Goal: Task Accomplishment & Management: Complete application form

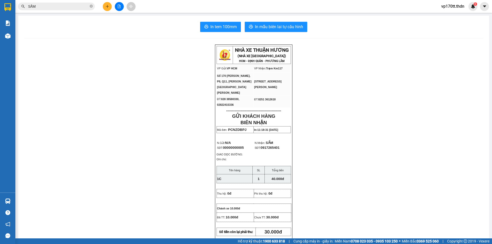
click at [65, 7] on input "SẤM" at bounding box center [58, 7] width 61 height 6
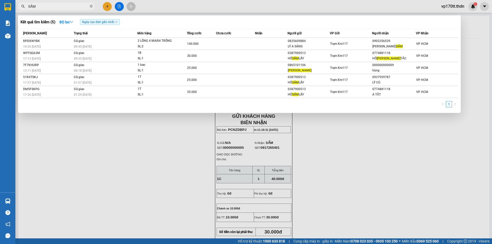
click at [65, 7] on input "SẤM" at bounding box center [58, 7] width 61 height 6
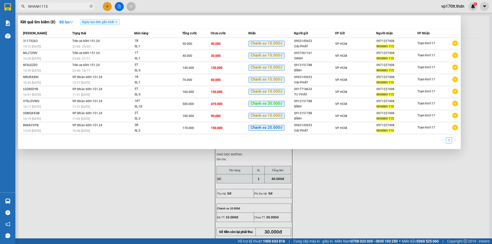
type input "NHANH 115"
click at [106, 3] on div at bounding box center [246, 122] width 492 height 244
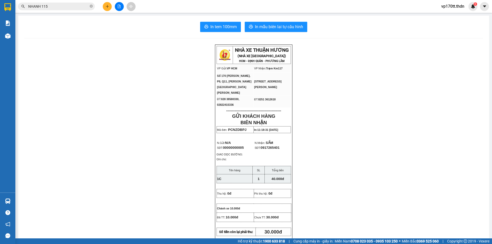
click at [106, 3] on button at bounding box center [107, 6] width 9 height 9
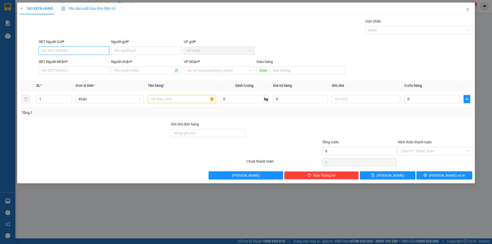
click at [71, 52] on input "SĐT Người Gửi *" at bounding box center [74, 51] width 71 height 8
click at [76, 59] on div "0913151788 - [PERSON_NAME]" at bounding box center [74, 61] width 64 height 6
type input "0913151788"
type input "BÌNH"
type input "0934051504"
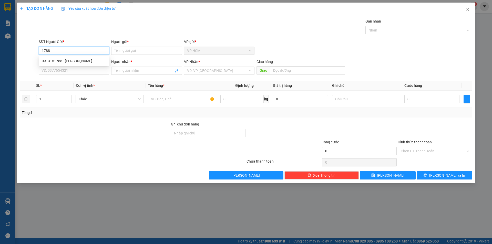
type input "SƯ [PERSON_NAME]"
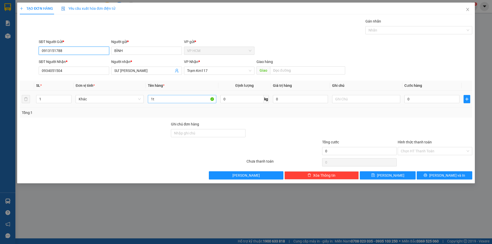
type input "0913151788"
click at [168, 102] on input "1t" at bounding box center [182, 99] width 68 height 8
click at [178, 71] on icon "user-add" at bounding box center [177, 71] width 4 height 4
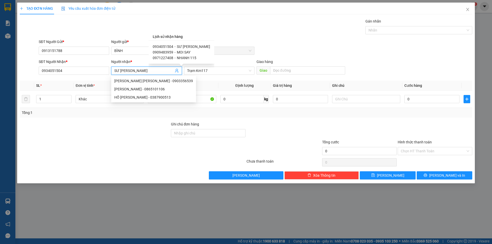
click at [185, 59] on span "NHANH 115" at bounding box center [186, 58] width 19 height 4
type input "0971227408"
type input "NHANH 115"
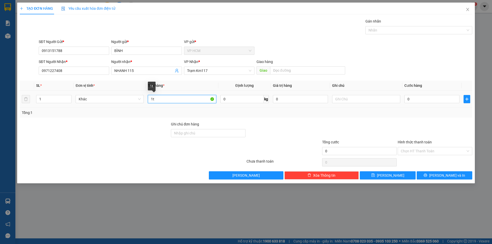
drag, startPoint x: 188, startPoint y: 101, endPoint x: 7, endPoint y: 100, distance: 180.8
click at [11, 100] on div "TẠO ĐƠN HÀNG Yêu cầu xuất [PERSON_NAME] điện tử Transit Pickup Surcharge Ids Tr…" at bounding box center [246, 122] width 492 height 244
type input "12T"
click at [57, 101] on input "1" at bounding box center [53, 99] width 35 height 8
click at [394, 34] on div "Nhãn" at bounding box center [419, 30] width 107 height 8
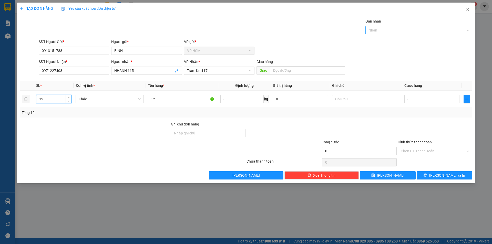
type input "12"
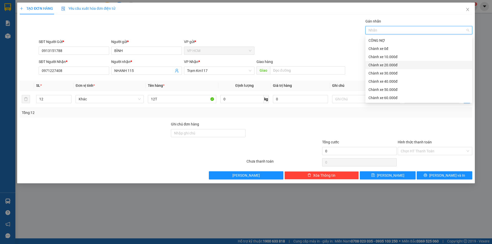
click at [394, 65] on div "Chành xe 20.000đ" at bounding box center [419, 65] width 101 height 6
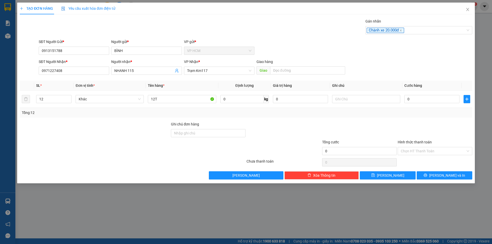
click at [329, 46] on div "SĐT Người Gửi * 0913151788 Người gửi * [PERSON_NAME] VP gửi * VP HCM" at bounding box center [256, 48] width 436 height 18
click at [437, 102] on input "0" at bounding box center [432, 99] width 55 height 8
type input "3"
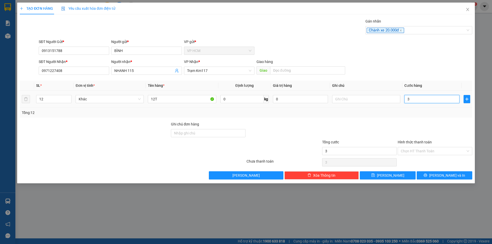
type input "33"
type input "3"
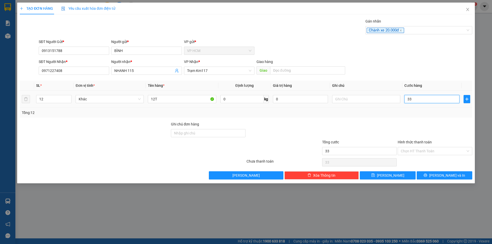
type input "3"
type input "32"
type input "320"
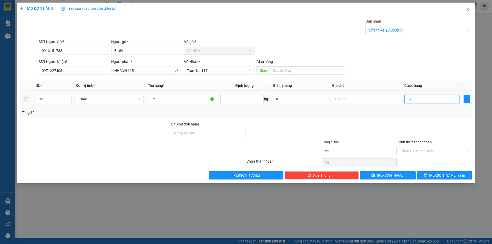
type input "320"
type input "320.000"
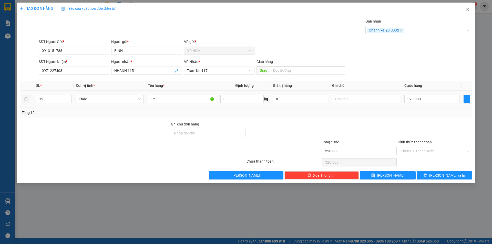
drag, startPoint x: 422, startPoint y: 76, endPoint x: 419, endPoint y: 94, distance: 18.5
click at [422, 76] on div "SĐT Người [PERSON_NAME] * 0971227408 Người [PERSON_NAME] * NHANH 115 [PERSON_NA…" at bounding box center [256, 68] width 436 height 18
drag, startPoint x: 422, startPoint y: 147, endPoint x: 416, endPoint y: 173, distance: 26.4
click at [422, 148] on input "Hình thức thanh toán" at bounding box center [433, 151] width 65 height 8
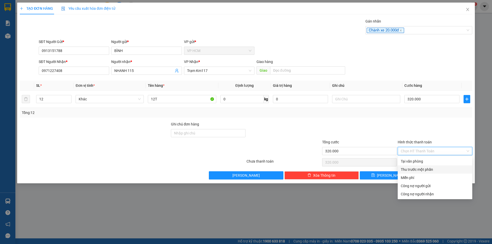
click at [416, 172] on div "Thu trước một phần" at bounding box center [435, 170] width 68 height 6
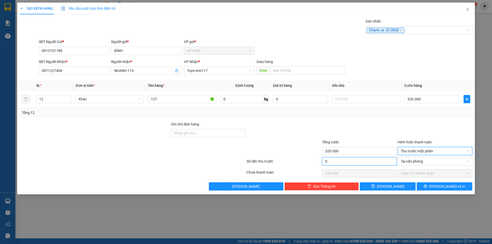
click at [346, 163] on input "0" at bounding box center [359, 161] width 75 height 8
type input "2"
type input "319.998"
type input "20"
type input "319.980"
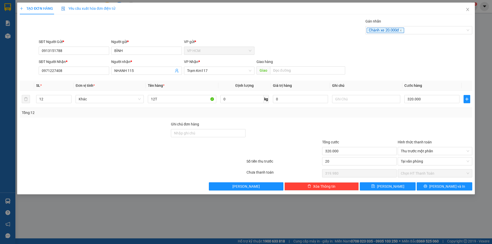
type input "20.000"
type input "300.000"
drag, startPoint x: 358, startPoint y: 136, endPoint x: 361, endPoint y: 134, distance: 3.1
click at [359, 135] on div at bounding box center [360, 131] width 76 height 18
click at [478, 188] on div "TẠO ĐƠN HÀNG Yêu cầu xuất [PERSON_NAME] điện tử Transit Pickup Surcharge Ids Tr…" at bounding box center [246, 122] width 492 height 244
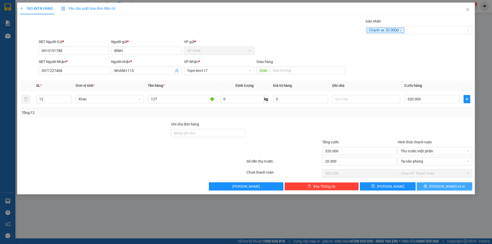
click at [442, 183] on button "[PERSON_NAME] và In" at bounding box center [445, 187] width 56 height 8
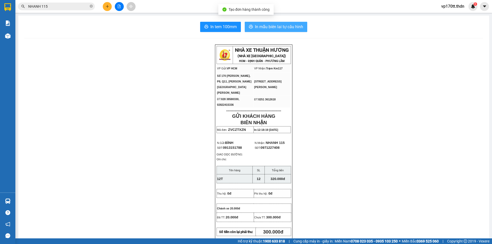
click at [285, 25] on span "In mẫu biên lai tự cấu hình" at bounding box center [279, 27] width 48 height 6
click at [76, 8] on input "NHANH 115" at bounding box center [58, 7] width 61 height 6
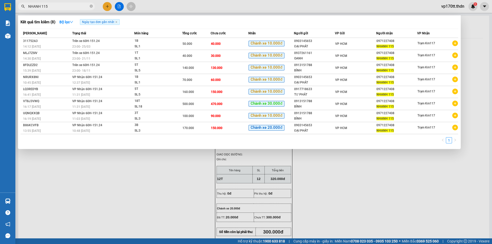
click at [76, 8] on input "NHANH 115" at bounding box center [58, 7] width 61 height 6
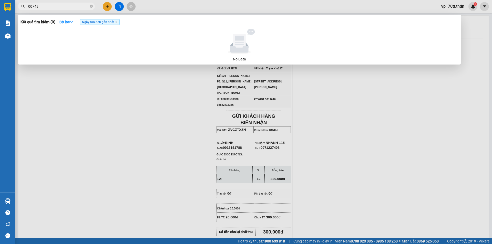
type input "00743"
click at [106, 9] on div at bounding box center [246, 122] width 492 height 244
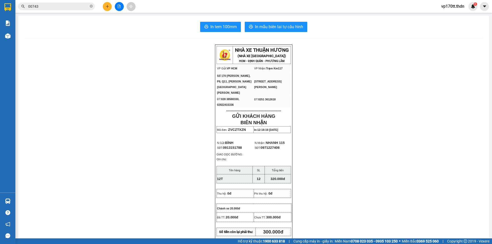
click at [107, 9] on button at bounding box center [107, 6] width 9 height 9
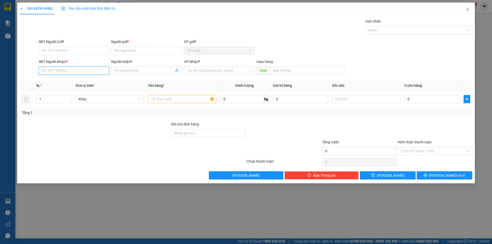
click at [71, 68] on input "SĐT Người Nhận *" at bounding box center [74, 71] width 71 height 8
type input "0369900743"
click at [136, 73] on input "Người nhận *" at bounding box center [143, 71] width 59 height 6
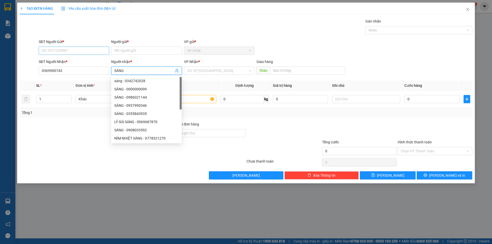
type input "SÁNG"
click at [89, 52] on input "SĐT Người Gửi *" at bounding box center [74, 51] width 71 height 8
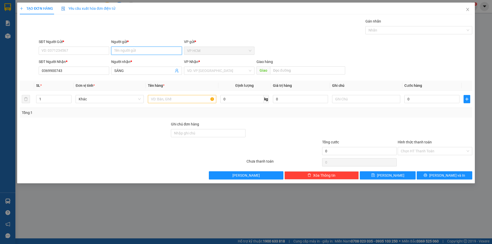
click at [156, 53] on input "Người gửi *" at bounding box center [146, 51] width 71 height 8
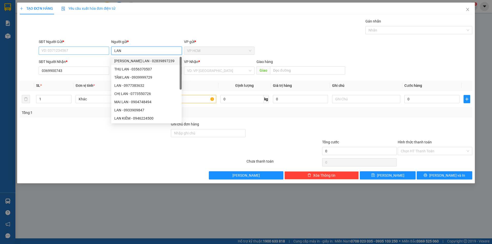
type input "LAN"
click at [83, 49] on input "SĐT Người Gửi *" at bounding box center [74, 51] width 71 height 8
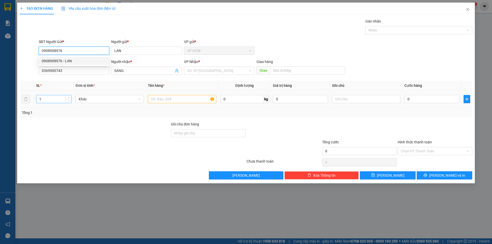
type input "0908908976"
click at [44, 105] on td "1" at bounding box center [54, 99] width 40 height 17
click at [171, 104] on div at bounding box center [182, 99] width 68 height 10
click at [172, 103] on input "text" at bounding box center [182, 99] width 68 height 8
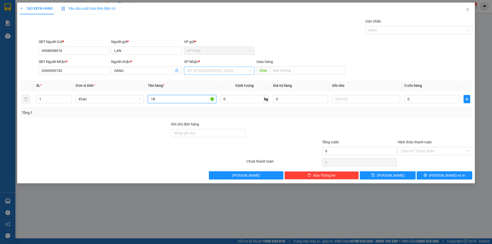
type input "1B"
click at [222, 74] on input "search" at bounding box center [217, 71] width 61 height 8
click at [204, 85] on div "VP HCM" at bounding box center [219, 81] width 71 height 8
click at [228, 72] on span "VP HCM" at bounding box center [219, 71] width 64 height 8
click at [212, 90] on div "Trạm Km117" at bounding box center [219, 89] width 64 height 6
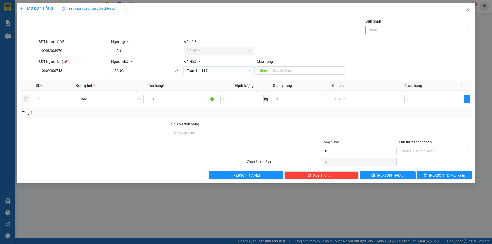
click at [399, 34] on div "Gán nhãn Nhãn" at bounding box center [419, 27] width 107 height 18
click at [390, 31] on div at bounding box center [416, 30] width 99 height 6
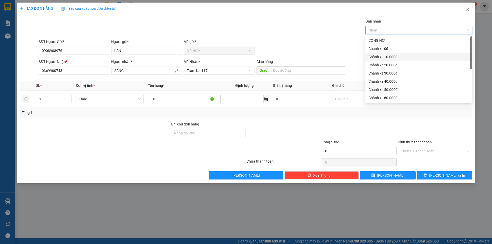
click at [385, 56] on div "Chành xe 10.000đ" at bounding box center [419, 57] width 101 height 6
click at [273, 17] on div "TẠO ĐƠN HÀNG Yêu cầu xuất [PERSON_NAME] điện tử Transit Pickup Surcharge Ids Tr…" at bounding box center [246, 91] width 453 height 177
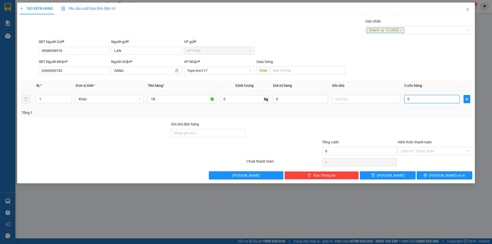
click at [442, 96] on input "0" at bounding box center [432, 99] width 55 height 8
type input "5"
type input "50"
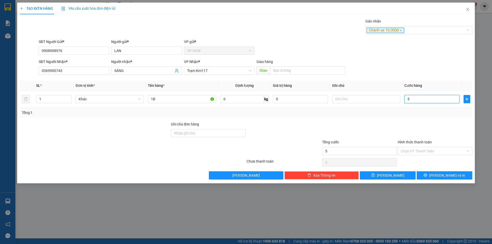
type input "50"
type input "50.000"
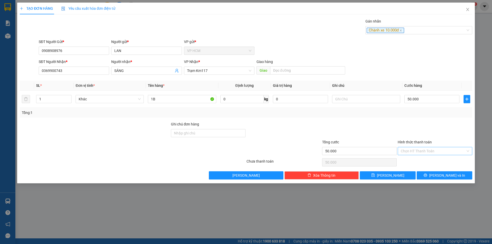
drag, startPoint x: 437, startPoint y: 122, endPoint x: 417, endPoint y: 151, distance: 35.8
click at [437, 122] on div at bounding box center [436, 131] width 76 height 18
click at [417, 152] on input "Hình thức thanh toán" at bounding box center [433, 151] width 65 height 8
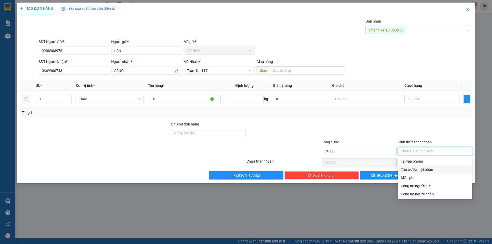
click at [413, 171] on div "Thu trước một phần" at bounding box center [435, 170] width 68 height 6
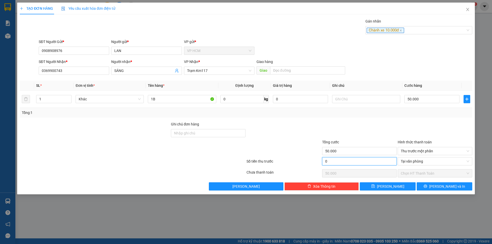
click at [355, 159] on input "0" at bounding box center [359, 161] width 75 height 8
type input "1"
type input "49.999"
type input "10"
type input "49.990"
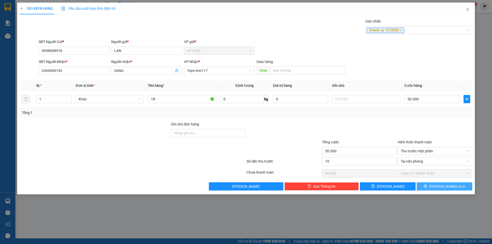
type input "10.000"
type input "40.000"
click at [462, 186] on button "[PERSON_NAME] và In" at bounding box center [445, 187] width 56 height 8
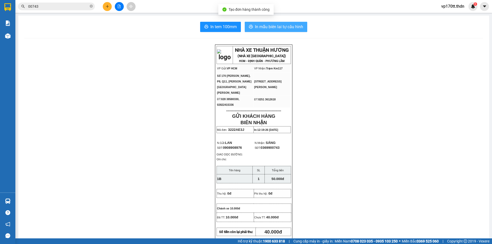
click at [297, 31] on button "In mẫu biên lai tự cấu hình" at bounding box center [276, 27] width 63 height 10
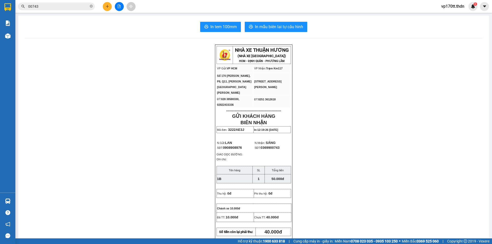
click at [106, 9] on button at bounding box center [107, 6] width 9 height 9
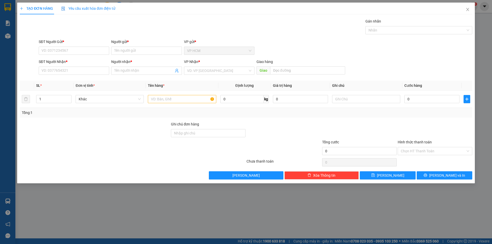
click at [127, 65] on div "Người nhận *" at bounding box center [146, 63] width 71 height 8
click at [129, 67] on div "Người nhận * Tên người nhận" at bounding box center [146, 68] width 71 height 18
click at [129, 68] on input "Người nhận *" at bounding box center [143, 71] width 59 height 6
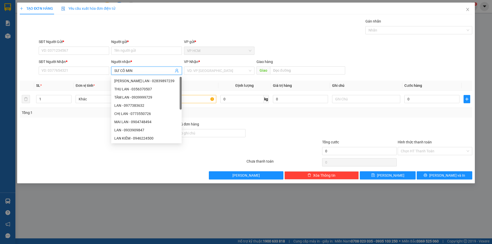
type input "SƯ [PERSON_NAME]"
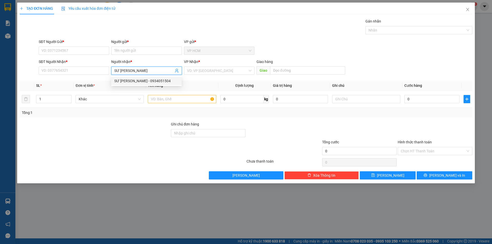
click at [145, 83] on div "SƯ [PERSON_NAME] - 0934051504" at bounding box center [146, 81] width 64 height 6
type input "0934051504"
type input "SƯ [PERSON_NAME]"
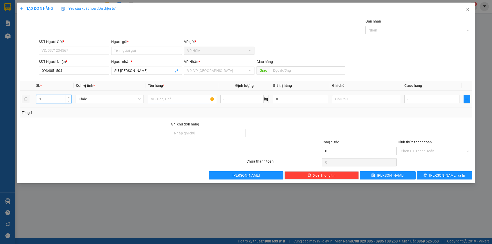
click at [49, 103] on input "1" at bounding box center [53, 99] width 35 height 8
type input "5"
type input "4T"
click at [45, 101] on input "5" at bounding box center [53, 99] width 35 height 8
type input "4"
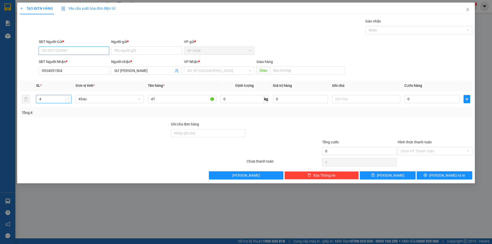
click at [85, 52] on input "SĐT Người Gửi *" at bounding box center [74, 51] width 71 height 8
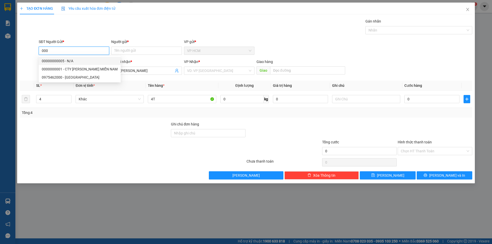
click at [82, 59] on div "00000000005 - N/A" at bounding box center [80, 61] width 76 height 6
type input "00000000005"
type input "N/A"
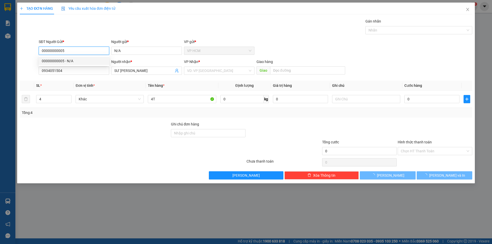
type input "40.000"
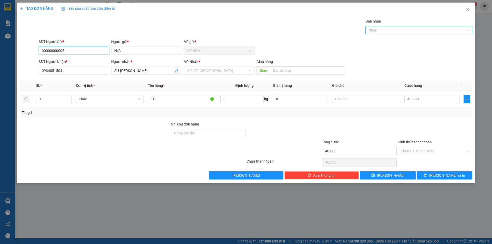
click at [387, 28] on div at bounding box center [416, 30] width 99 height 6
type input "00000000005"
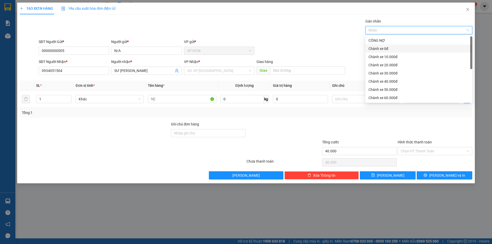
drag, startPoint x: 382, startPoint y: 50, endPoint x: 287, endPoint y: 29, distance: 97.0
click at [382, 49] on div "Chành xe 0đ" at bounding box center [419, 49] width 101 height 6
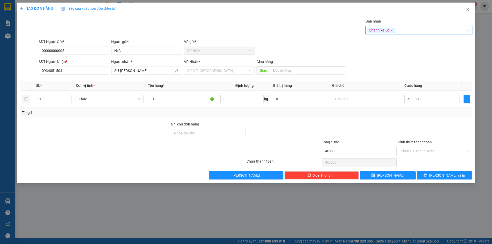
drag, startPoint x: 287, startPoint y: 29, endPoint x: 360, endPoint y: 65, distance: 81.0
click at [289, 31] on div "Gán [PERSON_NAME] xe 0đ [PERSON_NAME] xe 0đ" at bounding box center [256, 27] width 436 height 18
click at [416, 31] on div "Chành xe 0đ" at bounding box center [416, 30] width 99 height 6
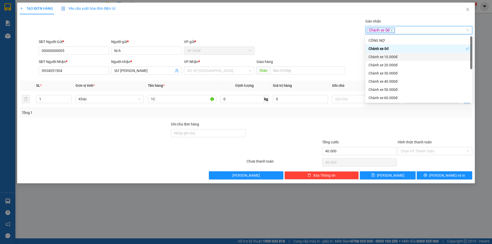
click at [384, 56] on div "Chành xe 10.000đ" at bounding box center [419, 57] width 101 height 6
drag, startPoint x: 384, startPoint y: 49, endPoint x: 272, endPoint y: 33, distance: 112.6
click at [384, 48] on div "Chành xe 0đ" at bounding box center [417, 49] width 97 height 6
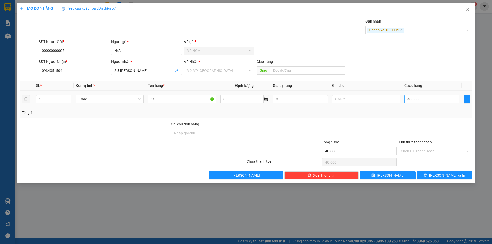
drag, startPoint x: 272, startPoint y: 33, endPoint x: 420, endPoint y: 103, distance: 163.6
click at [273, 33] on div "Gán [PERSON_NAME] xe 10.000đ" at bounding box center [256, 27] width 436 height 18
click at [423, 96] on input "40.000" at bounding box center [432, 99] width 55 height 8
type input "90"
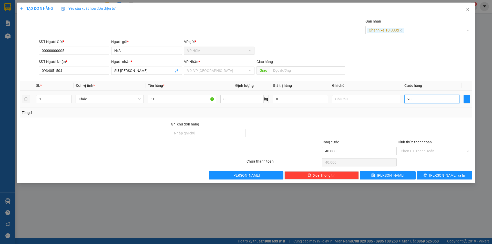
type input "90"
type input "90.000"
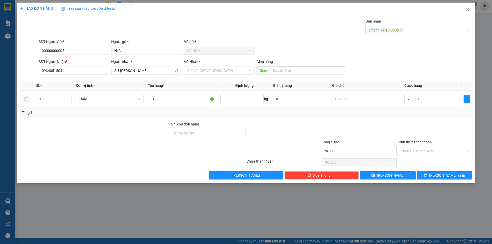
click at [416, 133] on div at bounding box center [436, 131] width 76 height 18
click at [414, 155] on div "Chọn HT Thanh Toán" at bounding box center [435, 151] width 75 height 8
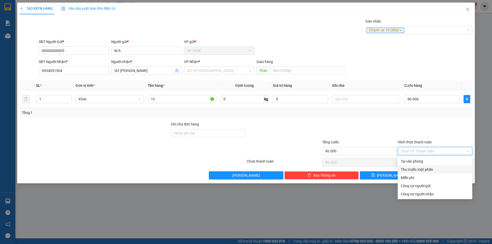
drag, startPoint x: 405, startPoint y: 172, endPoint x: 359, endPoint y: 157, distance: 47.8
click at [405, 172] on div "Thu trước một phần" at bounding box center [435, 170] width 68 height 6
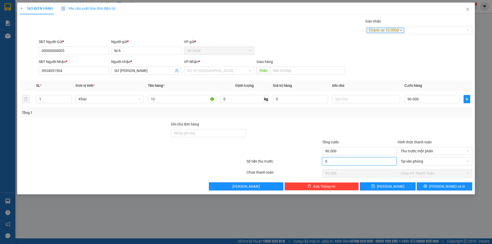
click at [359, 157] on input "0" at bounding box center [359, 161] width 75 height 8
type input "1"
type input "89.999"
type input "10"
type input "89.990"
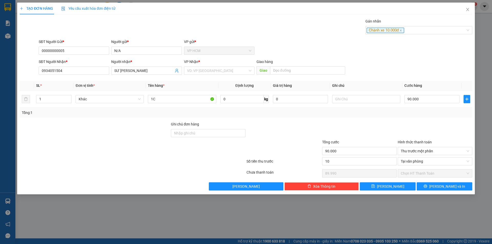
type input "10.000"
type input "80.000"
drag, startPoint x: 356, startPoint y: 124, endPoint x: 348, endPoint y: 120, distance: 8.4
click at [356, 123] on div at bounding box center [360, 131] width 76 height 18
drag, startPoint x: 161, startPoint y: 97, endPoint x: 62, endPoint y: 113, distance: 100.2
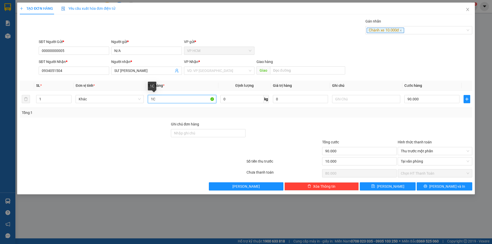
click at [38, 114] on div "SL * Đơn vị tính * Tên hàng * Định [PERSON_NAME] trị hàng Ghi [PERSON_NAME] hàn…" at bounding box center [246, 99] width 453 height 37
type input "4T"
click at [146, 71] on input "SƯ [PERSON_NAME]" at bounding box center [143, 71] width 59 height 6
click at [54, 102] on input "1" at bounding box center [53, 99] width 35 height 8
type input "4"
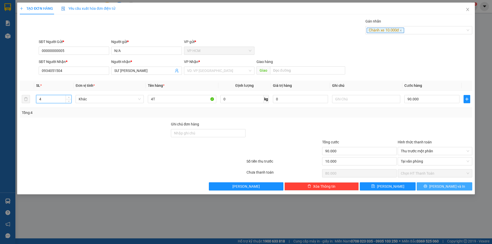
click at [428, 186] on icon "printer" at bounding box center [426, 187] width 4 height 4
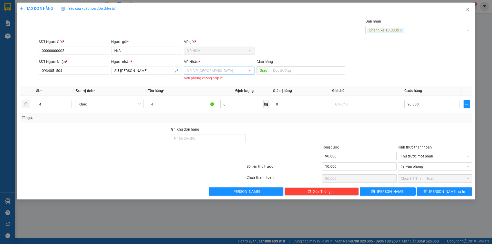
click at [199, 74] on input "search" at bounding box center [217, 71] width 61 height 8
click at [207, 89] on div "Trạm Km117" at bounding box center [219, 89] width 64 height 6
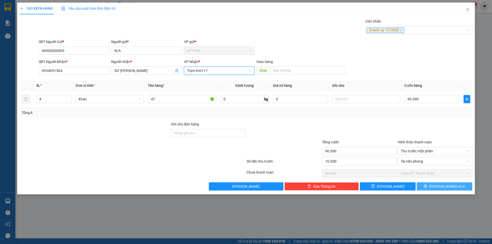
click at [436, 189] on button "[PERSON_NAME] và In" at bounding box center [445, 187] width 56 height 8
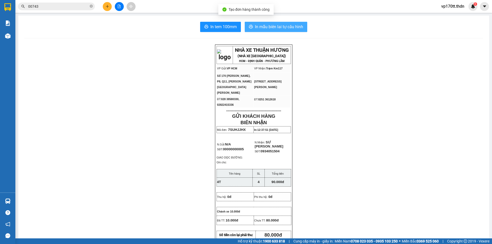
drag, startPoint x: 249, startPoint y: 68, endPoint x: 270, endPoint y: 28, distance: 44.6
click at [270, 28] on span "In mẫu biên lai tự cấu hình" at bounding box center [279, 27] width 48 height 6
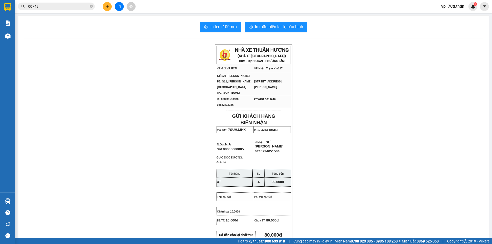
click at [107, 7] on icon "plus" at bounding box center [108, 7] width 4 height 4
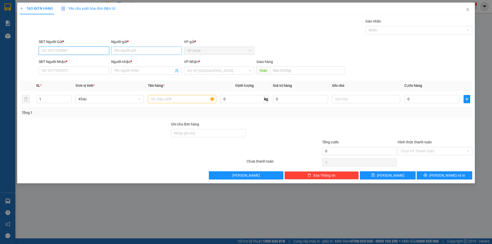
click at [129, 53] on input "Người gửi *" at bounding box center [146, 51] width 71 height 8
type input "trà my"
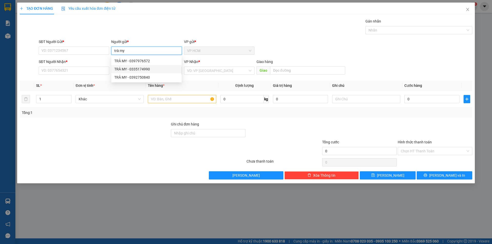
click at [136, 73] on div "TRÀ MY - 0335174990" at bounding box center [146, 69] width 71 height 8
type input "0335174990"
type input "TRÀ MY"
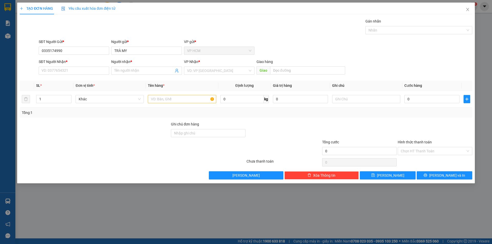
click at [136, 74] on span at bounding box center [146, 71] width 71 height 8
drag, startPoint x: 137, startPoint y: 55, endPoint x: 139, endPoint y: 51, distance: 4.2
click at [137, 54] on div "Người gửi * TRÀ MY" at bounding box center [146, 48] width 71 height 18
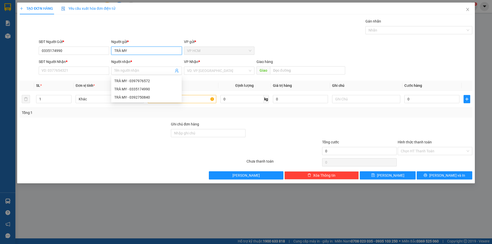
click at [139, 51] on input "TRÀ MY" at bounding box center [146, 51] width 71 height 8
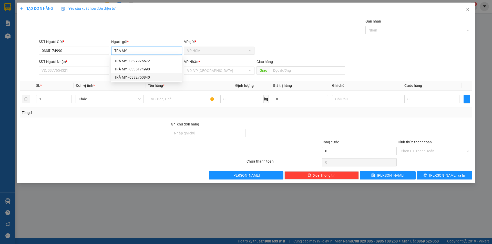
click at [140, 74] on div "TRÀ MY - 0392750840" at bounding box center [146, 77] width 71 height 8
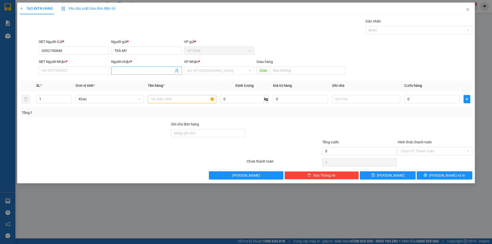
click at [178, 74] on span at bounding box center [146, 71] width 71 height 8
click at [178, 70] on icon "user-add" at bounding box center [176, 71] width 3 height 4
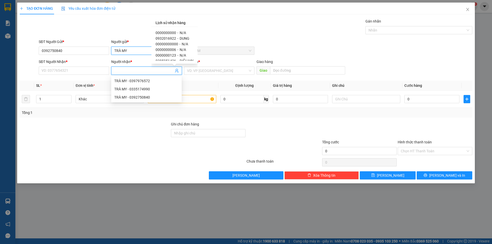
click at [131, 50] on input "TRÀ MY" at bounding box center [146, 51] width 71 height 8
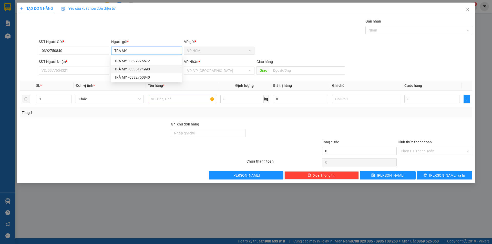
click at [141, 70] on div "TRÀ MY - 0335174990" at bounding box center [146, 69] width 64 height 6
type input "0335174990"
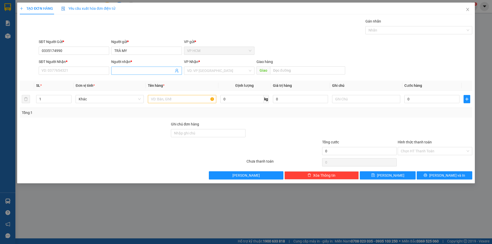
click at [175, 71] on icon "user-add" at bounding box center [177, 71] width 4 height 4
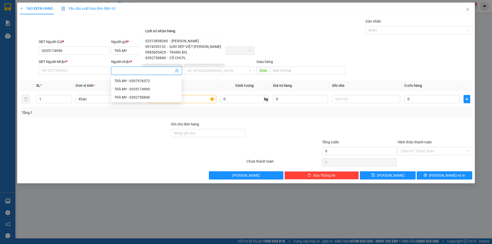
click at [189, 41] on span "[PERSON_NAME]" at bounding box center [185, 41] width 27 height 4
type input "02513858260"
type input "[PERSON_NAME]"
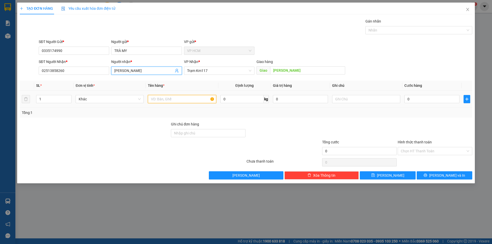
click at [203, 100] on input "text" at bounding box center [182, 99] width 68 height 8
click at [379, 27] on div "Nhãn" at bounding box center [419, 30] width 107 height 8
type input "1T"
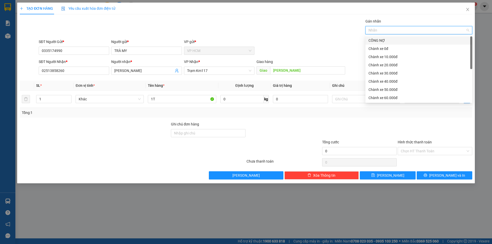
click at [379, 43] on div "CÔNG NỢ" at bounding box center [419, 41] width 101 height 6
drag, startPoint x: 381, startPoint y: 59, endPoint x: 281, endPoint y: 25, distance: 105.6
click at [380, 59] on div "Chành xe 10.000đ" at bounding box center [419, 57] width 101 height 6
click at [281, 25] on div "Gán [PERSON_NAME] NỢ" at bounding box center [256, 27] width 436 height 18
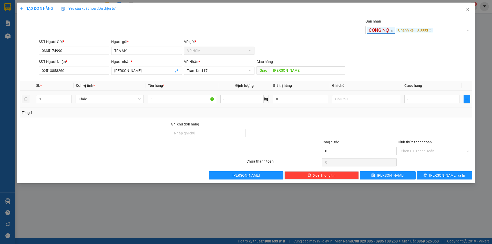
click at [435, 93] on td "0" at bounding box center [432, 99] width 59 height 17
type input "4"
type input "40"
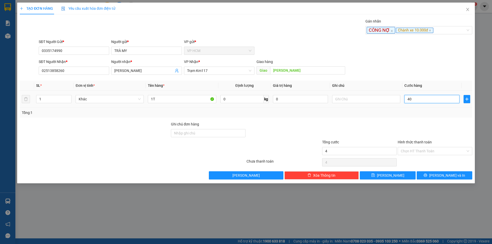
type input "40"
type input "40.000"
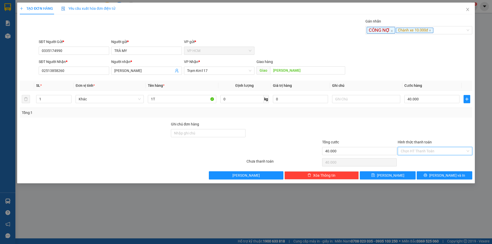
click at [424, 152] on input "Hình thức thanh toán" at bounding box center [433, 151] width 65 height 8
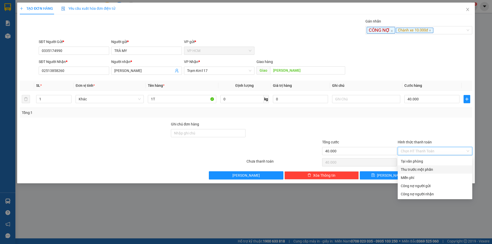
click at [416, 171] on div "Thu trước một phần" at bounding box center [435, 170] width 68 height 6
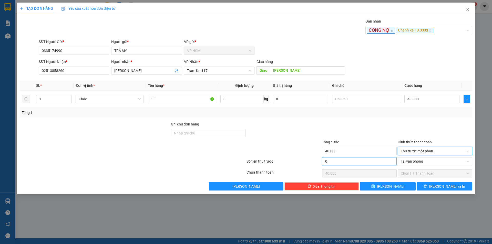
click at [367, 164] on input "0" at bounding box center [359, 161] width 75 height 8
type input "1"
type input "39.999"
type input "10"
type input "39.990"
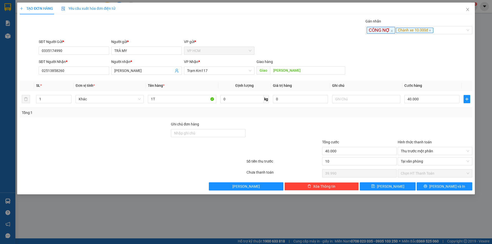
type input "10.000"
type input "30.000"
click at [366, 125] on div at bounding box center [360, 131] width 76 height 18
click at [445, 183] on button "[PERSON_NAME] và In" at bounding box center [445, 187] width 56 height 8
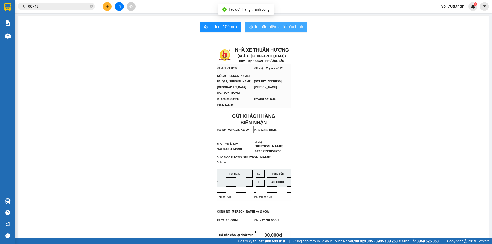
click at [277, 26] on span "In mẫu biên lai tự cấu hình" at bounding box center [279, 27] width 48 height 6
click at [80, 7] on input "00743" at bounding box center [58, 7] width 61 height 6
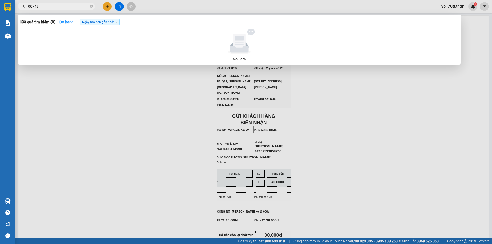
click at [80, 7] on input "00743" at bounding box center [58, 7] width 61 height 6
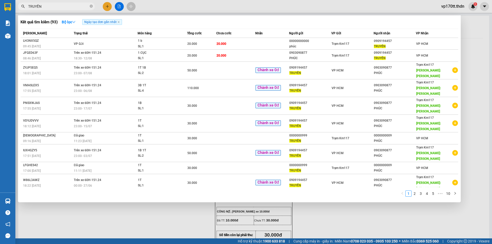
type input "TRUYỀN"
click at [108, 6] on div at bounding box center [246, 122] width 492 height 244
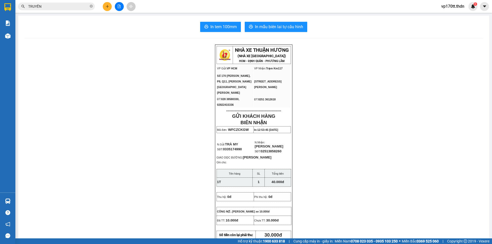
click at [108, 6] on icon "plus" at bounding box center [108, 7] width 4 height 4
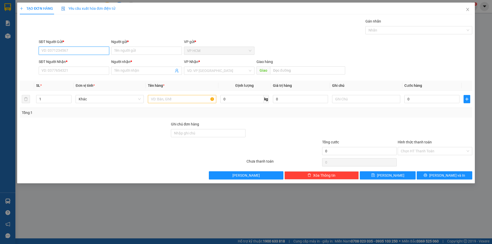
drag, startPoint x: 83, startPoint y: 50, endPoint x: 78, endPoint y: 50, distance: 5.1
click at [81, 50] on input "SĐT Người Gửi *" at bounding box center [74, 51] width 71 height 8
click at [80, 61] on div "0909194457 - TRUYỀN" at bounding box center [74, 61] width 64 height 6
type input "0909194457"
type input "TRUYỀN"
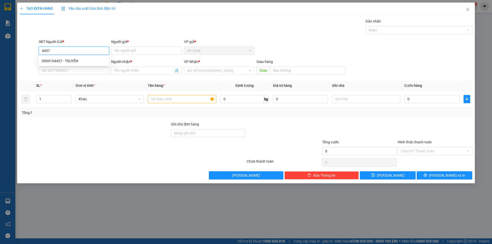
type input "0903090877"
type input "PHÚC"
type input "[PERSON_NAME]"
type input "50.000"
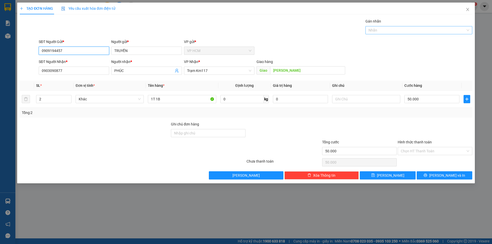
click at [418, 26] on div "Nhãn" at bounding box center [419, 30] width 107 height 8
type input "0909194457"
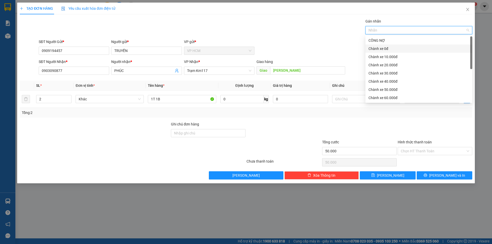
click at [395, 47] on div "Chành xe 0đ" at bounding box center [419, 49] width 101 height 6
click at [283, 30] on div "Gán [PERSON_NAME] xe 0đ" at bounding box center [256, 27] width 436 height 18
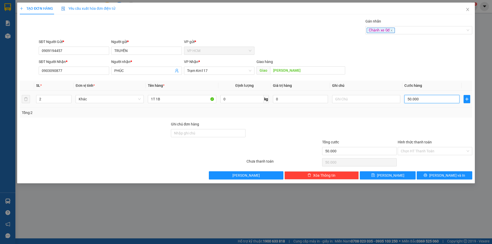
click at [425, 96] on input "50.000" at bounding box center [432, 99] width 55 height 8
type input "2"
type input "20"
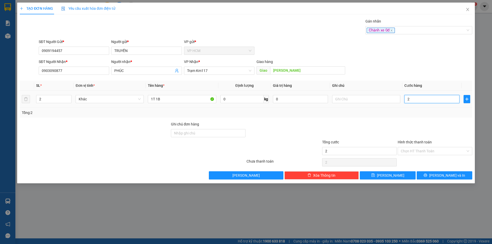
type input "20"
type input "20.000"
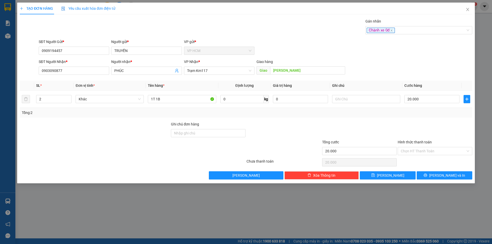
drag, startPoint x: 411, startPoint y: 127, endPoint x: 177, endPoint y: 125, distance: 233.4
click at [411, 128] on div at bounding box center [436, 131] width 76 height 18
drag, startPoint x: 172, startPoint y: 94, endPoint x: 83, endPoint y: 107, distance: 90.0
click at [87, 108] on tr "2 Khác 1T 1B 0 kg 0 20.000" at bounding box center [246, 99] width 453 height 17
click at [174, 96] on input "1T 1B" at bounding box center [182, 99] width 68 height 8
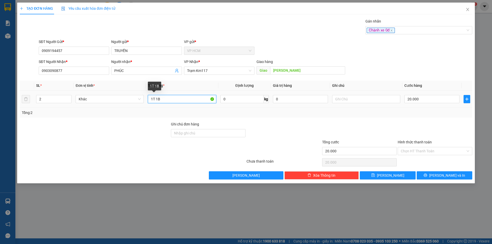
click at [174, 97] on input "1T 1B" at bounding box center [182, 99] width 68 height 8
type input "1K"
click at [60, 99] on input "2" at bounding box center [53, 99] width 35 height 8
type input "1"
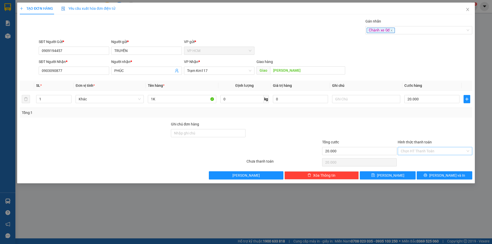
click at [419, 155] on input "Hình thức thanh toán" at bounding box center [433, 151] width 65 height 8
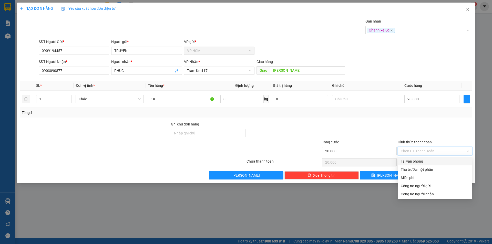
click at [418, 159] on div "Tại văn phòng" at bounding box center [435, 161] width 75 height 8
type input "0"
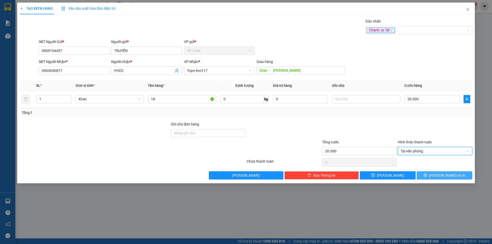
click at [428, 177] on icon "printer" at bounding box center [426, 176] width 4 height 4
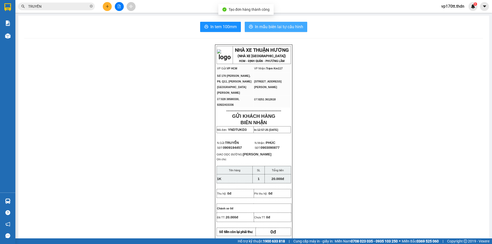
click at [274, 32] on button "In mẫu biên lai tự cấu hình" at bounding box center [276, 27] width 63 height 10
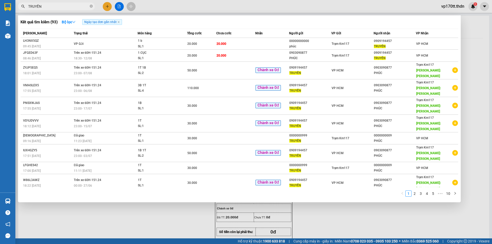
click at [53, 5] on input "TRUYỀN" at bounding box center [58, 7] width 61 height 6
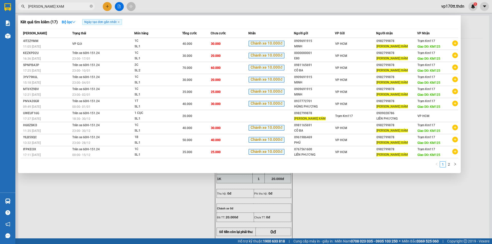
type input "[PERSON_NAME] XAM"
click at [109, 4] on div at bounding box center [246, 122] width 492 height 244
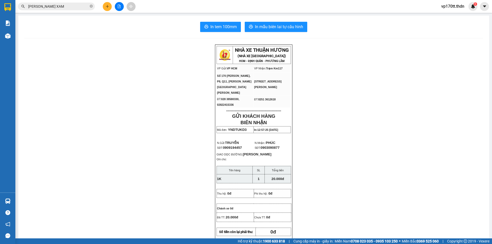
click at [109, 4] on button at bounding box center [107, 6] width 9 height 9
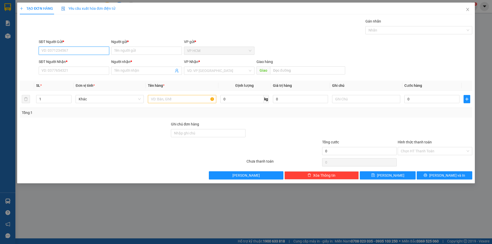
click at [72, 51] on input "SĐT Người Gửi *" at bounding box center [74, 51] width 71 height 8
click at [75, 59] on div "0909691915 - [PERSON_NAME]" at bounding box center [74, 61] width 64 height 6
type input "0909691915"
type input "MINH"
type input "0982799878"
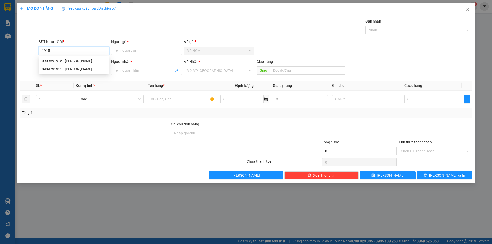
type input "[PERSON_NAME] XÁM"
type input "KM125"
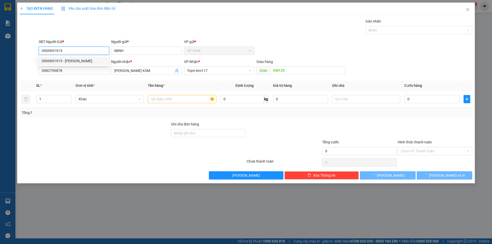
type input "40.000"
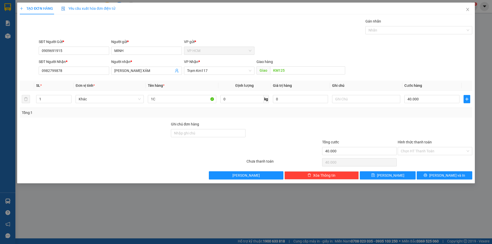
click at [80, 45] on div "SĐT Người Gửi *" at bounding box center [74, 43] width 71 height 8
click at [78, 48] on input "0909691915" at bounding box center [74, 51] width 71 height 8
click at [78, 52] on input "0909691915" at bounding box center [74, 51] width 71 height 8
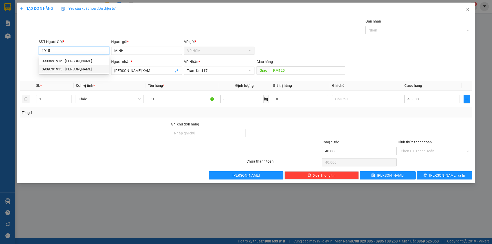
click at [72, 70] on div "0909791915 - [PERSON_NAME]" at bounding box center [74, 69] width 64 height 6
type input "0909791915"
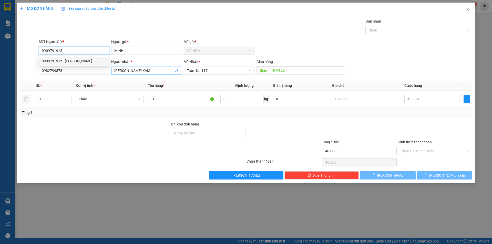
type input "50.000"
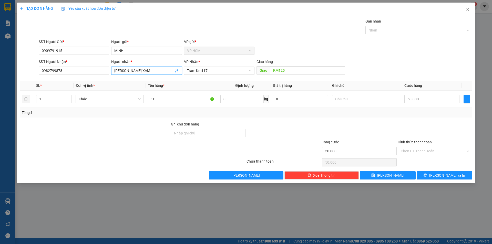
click at [175, 69] on icon "user-add" at bounding box center [177, 71] width 4 height 4
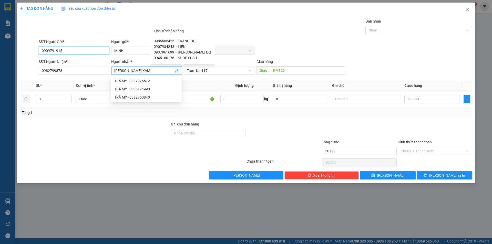
click at [78, 47] on input "0909791915" at bounding box center [74, 51] width 71 height 8
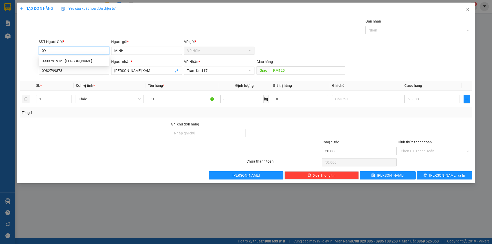
type input "0"
click at [85, 59] on div "0909691915 - [PERSON_NAME]" at bounding box center [74, 61] width 64 height 6
type input "0909691915"
type input "40.000"
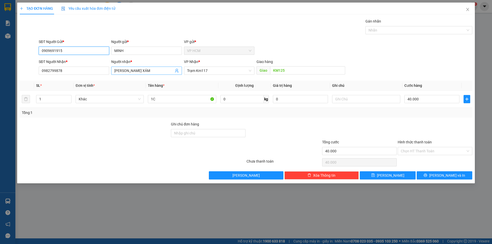
type input "0909691915"
click at [176, 73] on icon "user-add" at bounding box center [177, 71] width 4 height 4
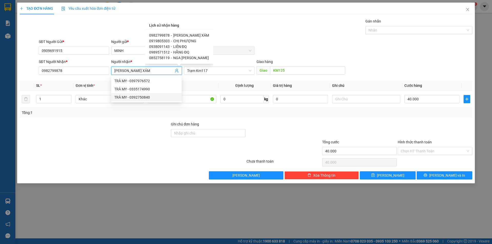
click at [92, 136] on div at bounding box center [94, 131] width 151 height 18
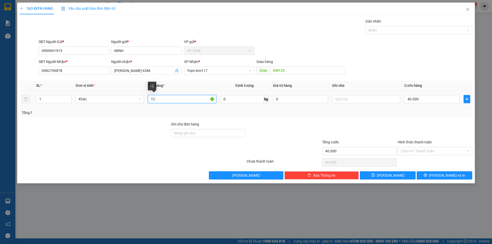
drag, startPoint x: 174, startPoint y: 97, endPoint x: 185, endPoint y: 97, distance: 11.5
click at [177, 97] on input "1C" at bounding box center [182, 99] width 68 height 8
click at [398, 37] on div "Transit Pickup Surcharge Ids Transit Deliver Surcharge Ids Transit Deliver Surc…" at bounding box center [246, 98] width 453 height 161
click at [398, 34] on div "Nhãn" at bounding box center [419, 30] width 107 height 8
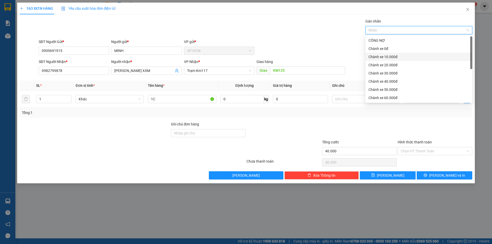
click at [396, 56] on div "Chành xe 10.000đ" at bounding box center [419, 57] width 101 height 6
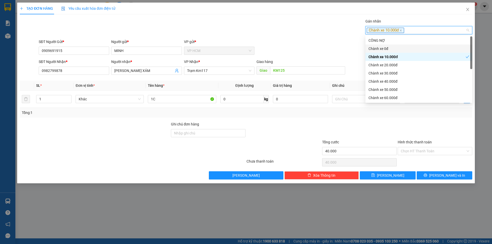
drag, startPoint x: 278, startPoint y: 38, endPoint x: 411, endPoint y: 114, distance: 153.1
click at [278, 38] on div "Transit Pickup Surcharge Ids Transit Deliver Surcharge Ids Transit Deliver Surc…" at bounding box center [246, 98] width 453 height 161
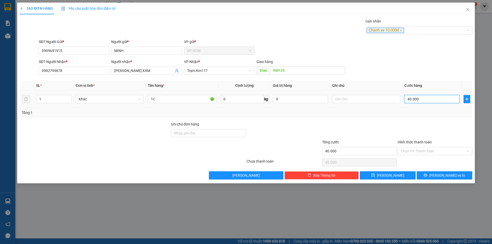
click at [416, 102] on input "40.000" at bounding box center [432, 99] width 55 height 8
click at [421, 149] on input "Hình thức thanh toán" at bounding box center [433, 151] width 65 height 8
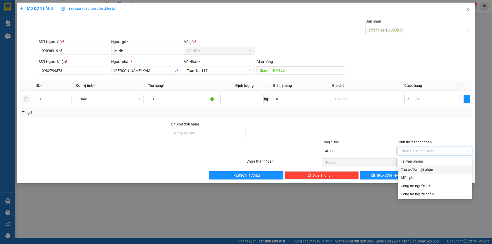
click at [412, 166] on div "Thu trước một phần" at bounding box center [435, 170] width 75 height 8
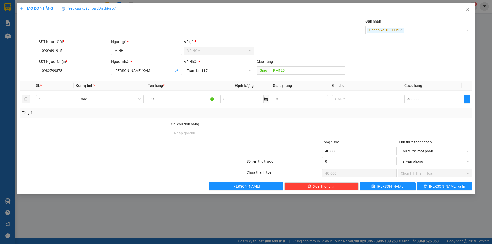
click at [368, 156] on div "Tổng cước 40.000" at bounding box center [359, 149] width 75 height 18
type input "1"
type input "39.999"
click at [369, 161] on input "1" at bounding box center [359, 161] width 75 height 8
type input "10"
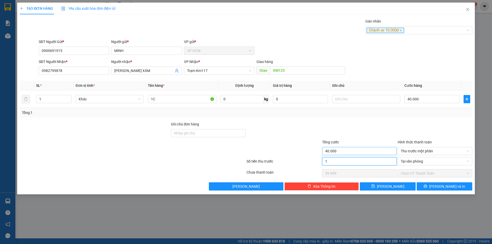
type input "39.990"
type input "10.000"
type input "30.000"
drag, startPoint x: 369, startPoint y: 128, endPoint x: 375, endPoint y: 131, distance: 6.4
click at [369, 128] on div at bounding box center [360, 131] width 76 height 18
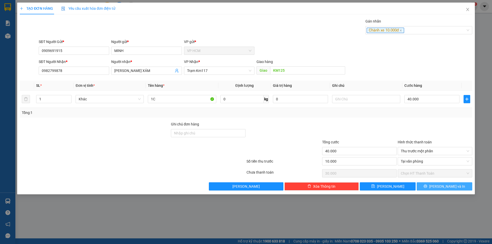
click at [430, 184] on button "[PERSON_NAME] và In" at bounding box center [445, 187] width 56 height 8
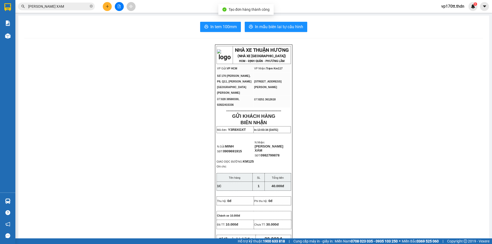
click at [264, 19] on div "In tem 100mm In mẫu biên lai tự [PERSON_NAME] NHÀ XE [PERSON_NAME] (NHÀ XE [GEO…" at bounding box center [253, 238] width 471 height 444
click at [267, 26] on span "In mẫu biên lai tự cấu hình" at bounding box center [279, 27] width 48 height 6
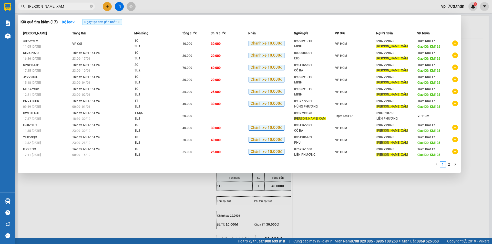
click at [67, 6] on input "[PERSON_NAME] XAM" at bounding box center [58, 7] width 61 height 6
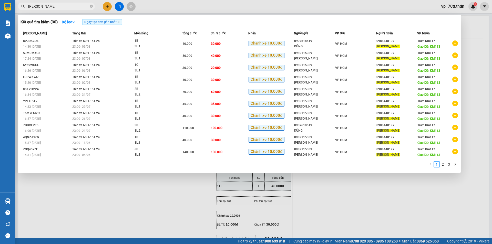
type input "[PERSON_NAME]"
click at [109, 7] on div at bounding box center [246, 122] width 492 height 244
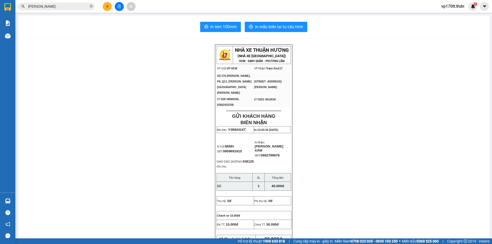
click at [109, 7] on button at bounding box center [107, 6] width 9 height 9
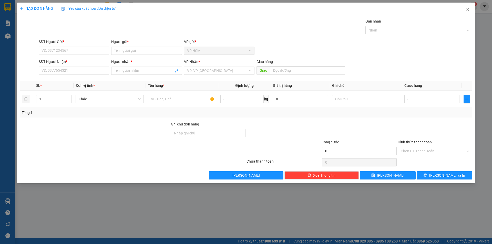
click at [76, 46] on div "SĐT Người Gửi *" at bounding box center [74, 43] width 71 height 8
click at [75, 53] on input "SĐT Người Gửi *" at bounding box center [74, 51] width 71 height 8
click at [77, 62] on div "0989115089 - TRANG VẢI" at bounding box center [74, 61] width 64 height 6
type input "0989115089"
type input "[PERSON_NAME]"
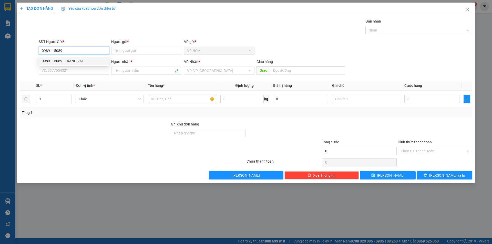
type input "0988448197"
type input "[PERSON_NAME]"
type input "KM113"
type input "50.000"
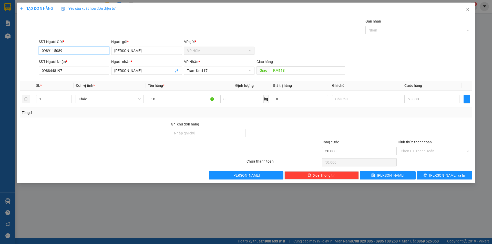
type input "0989115089"
drag, startPoint x: 410, startPoint y: 35, endPoint x: 409, endPoint y: 32, distance: 3.8
click at [410, 35] on div "Gán nhãn Nhãn" at bounding box center [419, 27] width 107 height 18
click at [408, 30] on div at bounding box center [416, 30] width 99 height 6
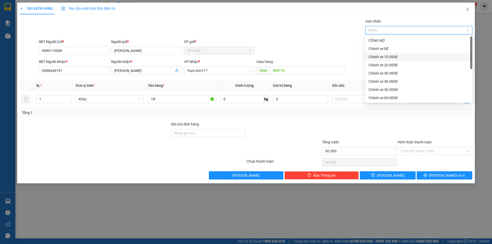
drag, startPoint x: 376, startPoint y: 58, endPoint x: 285, endPoint y: 48, distance: 90.8
click at [376, 58] on div "Chành xe 10.000đ" at bounding box center [419, 57] width 101 height 6
click at [285, 48] on div "SĐT Người Gửi * 0989115089 Người gửi * [PERSON_NAME] VP gửi * VP HCM" at bounding box center [256, 48] width 436 height 18
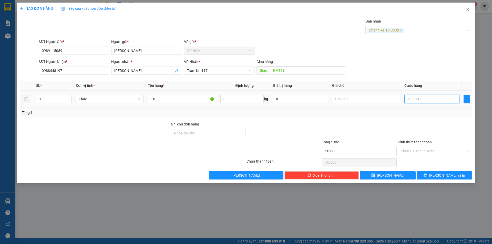
click at [425, 100] on input "50.000" at bounding box center [432, 99] width 55 height 8
click at [415, 151] on input "Hình thức thanh toán" at bounding box center [433, 151] width 65 height 8
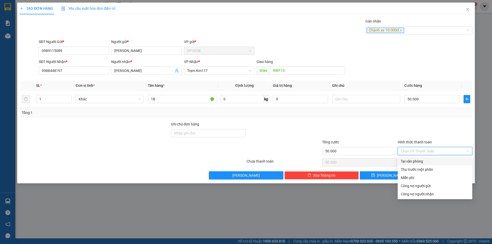
click at [410, 164] on div "Tại văn phòng" at bounding box center [435, 162] width 68 height 6
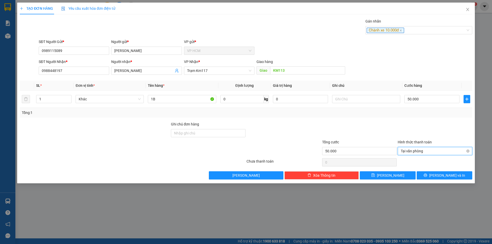
click at [410, 150] on span "Tại văn phòng" at bounding box center [435, 151] width 68 height 8
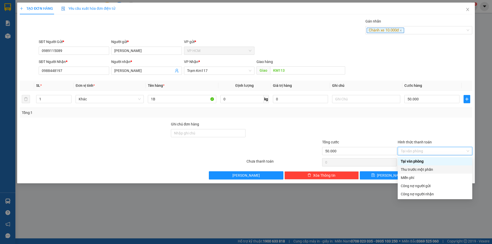
click at [412, 166] on div "Thu trước một phần" at bounding box center [435, 170] width 75 height 8
type input "50.000"
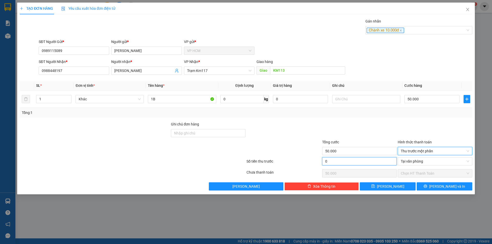
click at [343, 159] on input "0" at bounding box center [359, 161] width 75 height 8
type input "1"
type input "49.999"
type input "10"
type input "49.990"
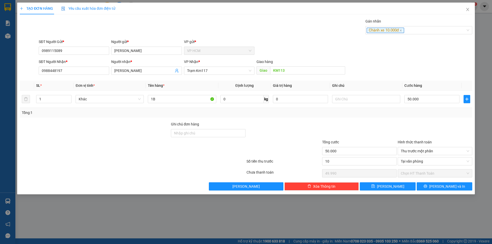
type input "10.000"
type input "40.000"
click at [351, 118] on div "Transit Pickup Surcharge Ids Transit Deliver Surcharge Ids Transit Deliver Surc…" at bounding box center [246, 104] width 453 height 172
click at [176, 100] on input "1B" at bounding box center [182, 99] width 68 height 8
click at [443, 187] on span "[PERSON_NAME] và In" at bounding box center [448, 187] width 36 height 6
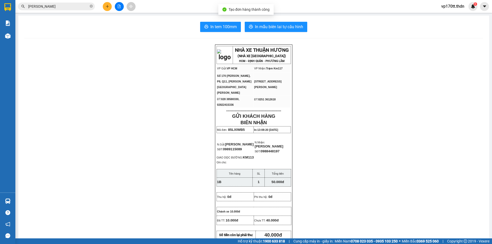
click at [257, 22] on div "In tem 100mm In mẫu biên lai tự [PERSON_NAME] NHÀ XE [PERSON_NAME] (NHÀ XE [GEO…" at bounding box center [253, 236] width 471 height 440
click at [265, 27] on span "In mẫu biên lai tự cấu hình" at bounding box center [279, 27] width 48 height 6
click at [107, 8] on icon "plus" at bounding box center [108, 7] width 4 height 4
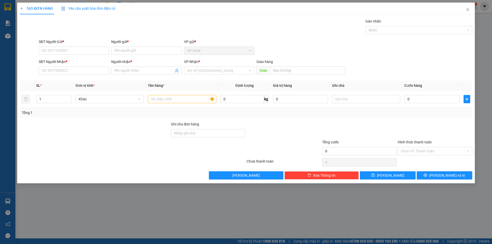
click at [91, 75] on div "SĐT Người Nhận * VD: 0377654321" at bounding box center [74, 68] width 71 height 18
click at [90, 69] on input "SĐT Người Nhận *" at bounding box center [74, 71] width 71 height 8
click at [71, 81] on div "0369900743 - SÁNG" at bounding box center [74, 81] width 64 height 6
type input "0369900743"
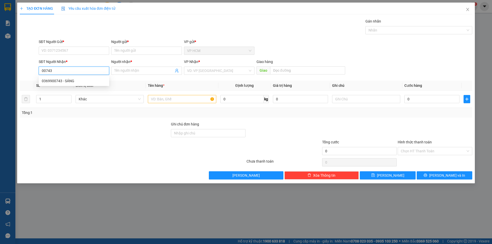
type input "SÁNG"
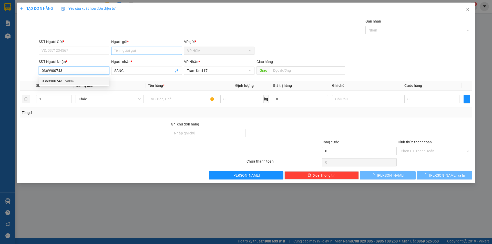
type input "0369900743"
type input "50.000"
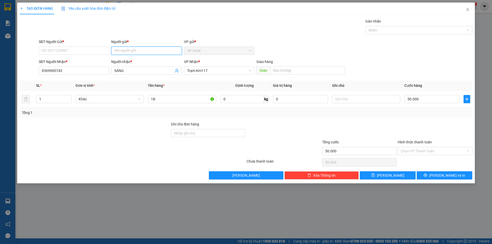
click at [156, 48] on input "Người gửi *" at bounding box center [146, 51] width 71 height 8
type input "[PERSON_NAME]"
click at [75, 45] on div "SĐT Người Gửi *" at bounding box center [74, 43] width 71 height 8
click at [67, 49] on input "SĐT Người Gửi *" at bounding box center [74, 51] width 71 height 8
type input "07736356666"
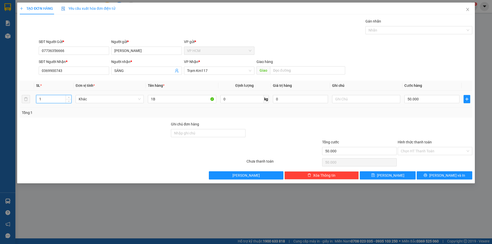
click at [22, 101] on tr "1 Khác 1B 0 kg 0 50.000" at bounding box center [246, 99] width 453 height 17
type input "2"
drag, startPoint x: 178, startPoint y: 102, endPoint x: 268, endPoint y: 63, distance: 98.0
click at [78, 102] on tr "2 Khác 1B 0 kg 0 50.000" at bounding box center [246, 99] width 453 height 17
click at [378, 33] on div at bounding box center [416, 30] width 99 height 6
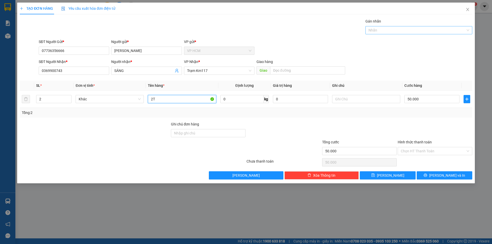
type input "2T"
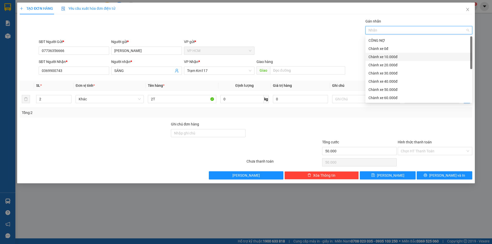
click at [382, 53] on div "Chành xe 10.000đ" at bounding box center [419, 57] width 107 height 8
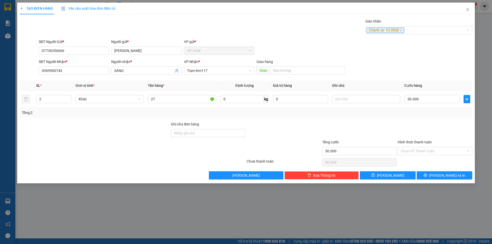
click at [319, 44] on div "SĐT Người Gửi * 07736356666 Người gửi * [PERSON_NAME] VP gửi * VP HCM" at bounding box center [256, 48] width 436 height 18
click at [422, 99] on input "50.000" at bounding box center [432, 99] width 55 height 8
type input "7"
type input "70"
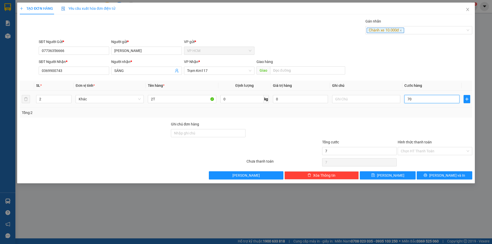
type input "70"
type input "70.000"
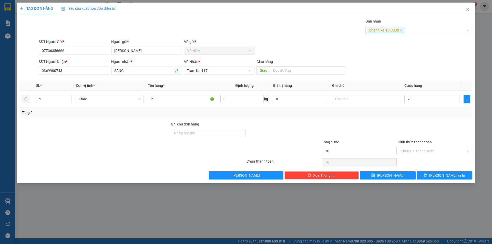
type input "70.000"
drag, startPoint x: 424, startPoint y: 121, endPoint x: 423, endPoint y: 132, distance: 11.3
click at [424, 122] on div "Transit Pickup Surcharge Ids Transit Deliver Surcharge Ids Transit Deliver Surc…" at bounding box center [246, 98] width 453 height 161
click at [422, 145] on div "Hình thức thanh toán" at bounding box center [435, 144] width 75 height 8
click at [418, 153] on input "Hình thức thanh toán" at bounding box center [433, 151] width 65 height 8
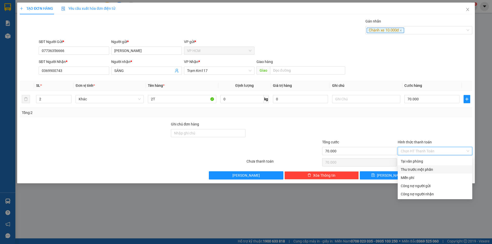
click at [410, 171] on div "Thu trước một phần" at bounding box center [435, 170] width 68 height 6
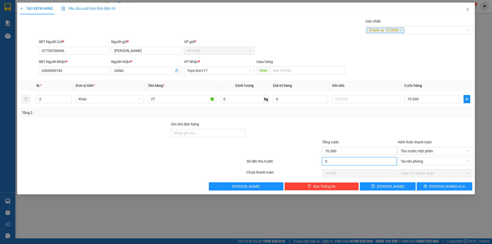
click at [363, 164] on input "0" at bounding box center [359, 161] width 75 height 8
type input "1"
type input "69.999"
type input "10"
type input "69.990"
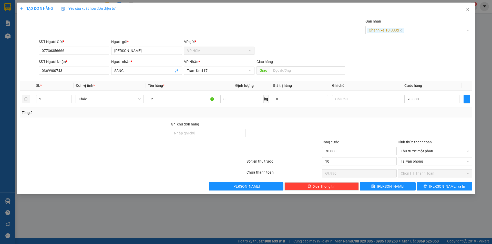
type input "10.000"
type input "60.000"
click at [363, 134] on div at bounding box center [360, 131] width 76 height 18
click at [443, 184] on span "[PERSON_NAME] và In" at bounding box center [448, 187] width 36 height 6
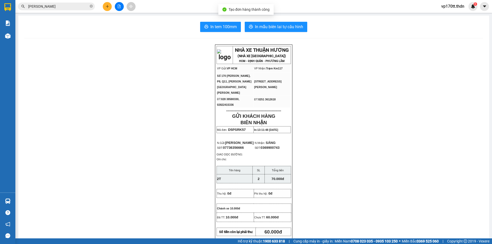
drag, startPoint x: 296, startPoint y: 33, endPoint x: 294, endPoint y: 27, distance: 5.7
click at [296, 32] on div "In tem 100mm In mẫu biên lai tự [PERSON_NAME] NHÀ XE [PERSON_NAME] (NHÀ XE [GEO…" at bounding box center [253, 228] width 471 height 425
click at [294, 27] on span "In mẫu biên lai tự cấu hình" at bounding box center [279, 27] width 48 height 6
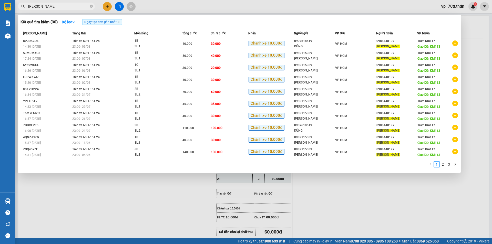
click at [53, 3] on span "[PERSON_NAME]" at bounding box center [56, 7] width 77 height 8
click at [52, 5] on input "[PERSON_NAME]" at bounding box center [58, 7] width 61 height 6
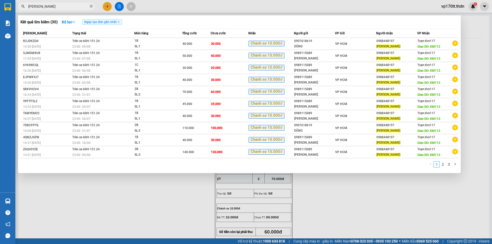
click at [52, 5] on input "[PERSON_NAME]" at bounding box center [58, 7] width 61 height 6
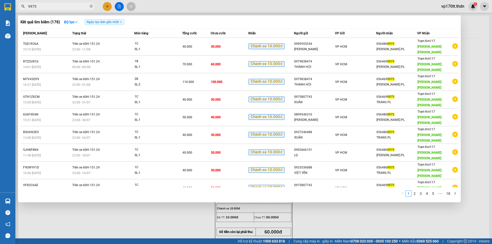
type input "9975"
click at [110, 6] on div at bounding box center [246, 122] width 492 height 244
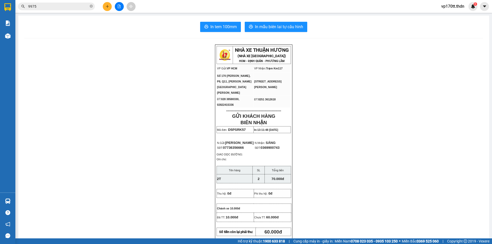
click at [110, 6] on button at bounding box center [107, 6] width 9 height 9
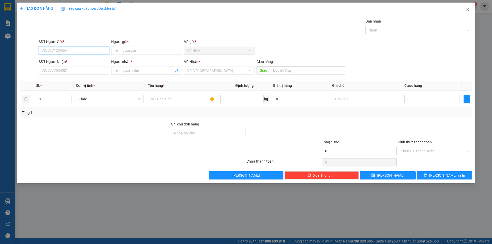
click at [85, 48] on input "SĐT Người Gửi *" at bounding box center [74, 51] width 71 height 8
click at [85, 63] on div "0975807743 - XUÂN" at bounding box center [74, 61] width 64 height 6
type input "0975807743"
type input "XUÂN"
type input "0564699975"
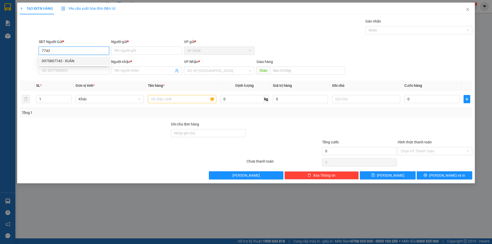
type input "[PERSON_NAME] PL"
type input "[PERSON_NAME]"
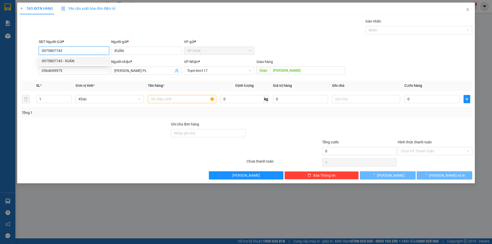
type input "40.000"
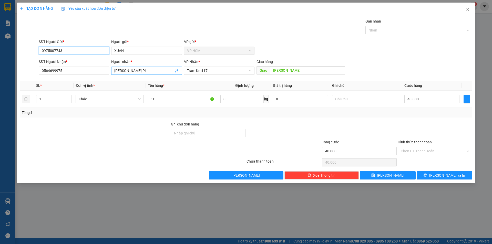
type input "0975807743"
click at [177, 71] on icon "user-add" at bounding box center [177, 71] width 4 height 4
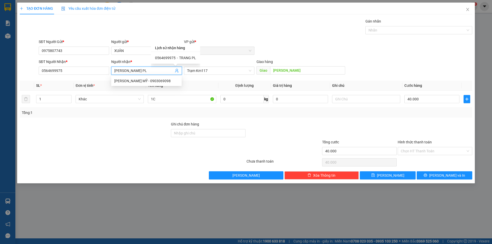
click at [171, 55] on div "0564699975 - TRANG PL" at bounding box center [175, 58] width 49 height 12
click at [177, 59] on span "-" at bounding box center [177, 58] width 1 height 4
type input "TRANG PL"
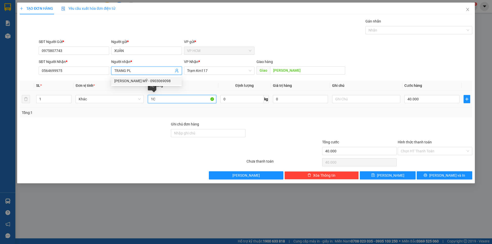
click at [183, 100] on input "1C" at bounding box center [182, 99] width 68 height 8
click at [379, 32] on div at bounding box center [416, 30] width 99 height 6
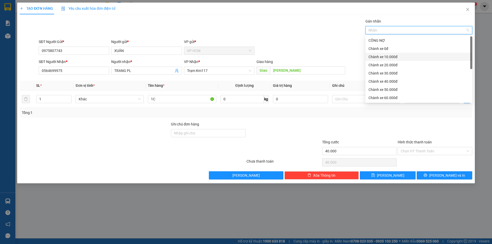
click at [391, 57] on div "Chành xe 10.000đ" at bounding box center [419, 57] width 101 height 6
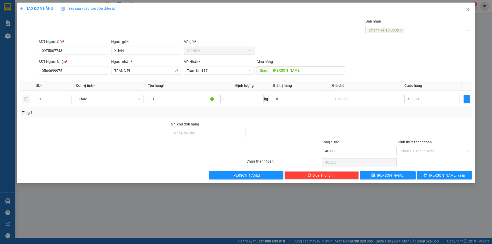
click at [333, 41] on div "SĐT Người Gửi * 0975807743 Người gửi * XUÂN VP gửi * VP HCM" at bounding box center [256, 48] width 436 height 18
drag, startPoint x: 421, startPoint y: 95, endPoint x: 425, endPoint y: 102, distance: 7.9
click at [423, 100] on div "40.000" at bounding box center [432, 99] width 55 height 10
click at [425, 102] on input "40.000" at bounding box center [432, 99] width 55 height 8
click at [415, 154] on input "Hình thức thanh toán" at bounding box center [433, 151] width 65 height 8
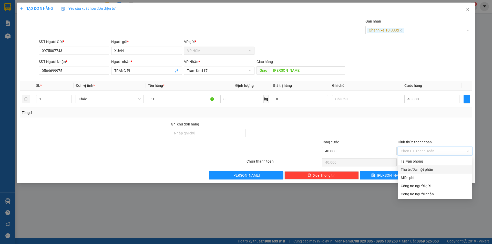
click at [412, 172] on div "Thu trước một phần" at bounding box center [435, 170] width 68 height 6
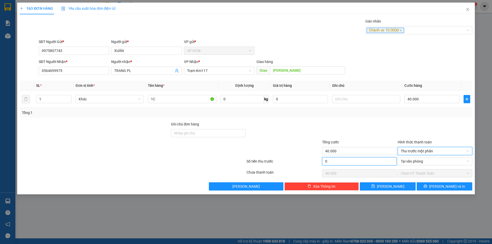
click at [354, 163] on input "0" at bounding box center [359, 161] width 75 height 8
type input "1"
type input "39.999"
type input "10"
click at [459, 192] on div "TẠO ĐƠN HÀNG Yêu cầu xuất [PERSON_NAME] điện tử Transit Pickup Surcharge Ids Tr…" at bounding box center [246, 99] width 458 height 192
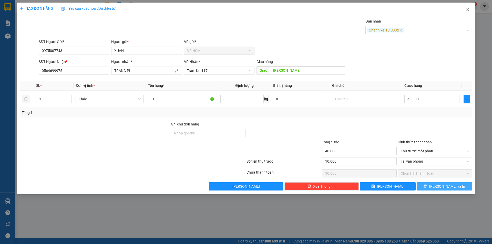
click at [428, 187] on icon "printer" at bounding box center [426, 187] width 4 height 4
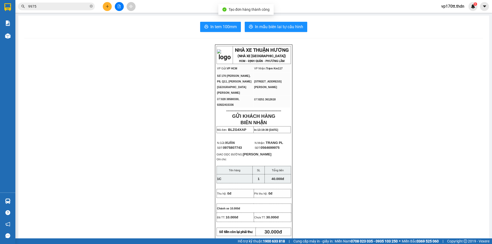
click at [271, 15] on body "Kết quả [PERSON_NAME] ( 178 ) Bộ lọc Ngày tạo [PERSON_NAME] nhất Mã ĐH Trạng th…" at bounding box center [246, 122] width 492 height 244
drag, startPoint x: 270, startPoint y: 26, endPoint x: 270, endPoint y: 28, distance: 2.6
click at [270, 27] on span "In mẫu biên lai tự cấu hình" at bounding box center [279, 27] width 48 height 6
